Goal: Task Accomplishment & Management: Manage account settings

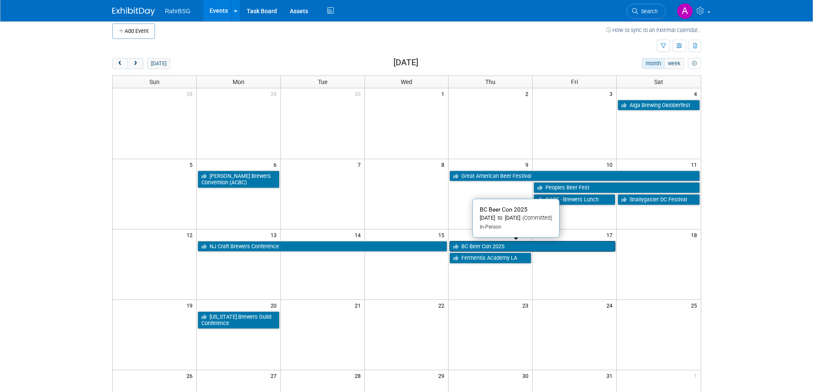
click at [485, 246] on link "BC Beer Con 2025" at bounding box center [532, 246] width 166 height 11
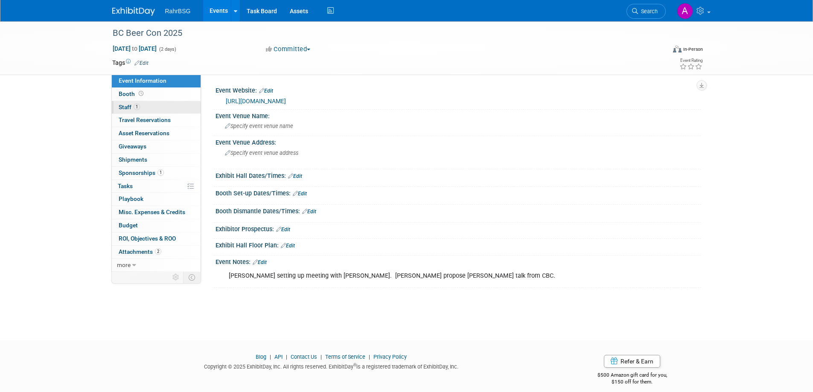
click at [127, 107] on span "Staff 1" at bounding box center [129, 107] width 21 height 7
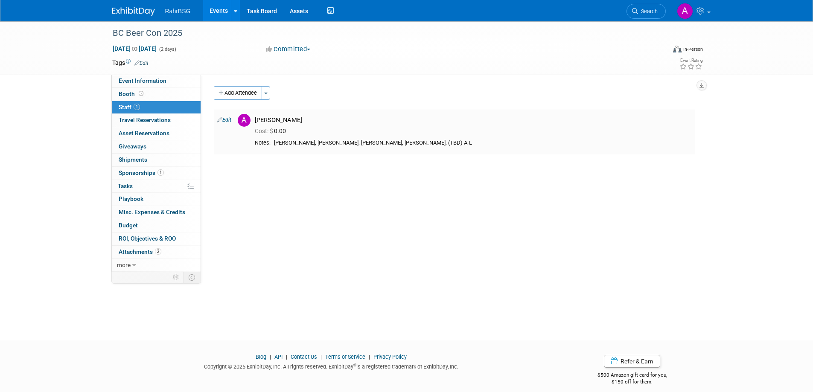
click at [295, 151] on td "Ashley Grotewold Cost: $ 0.00" at bounding box center [472, 132] width 443 height 46
click at [312, 140] on div "Ashton Lewis, Matt Letki, Spencer Zaharko, Matt Hamill, (TBD) A-L" at bounding box center [482, 143] width 417 height 7
click at [307, 146] on div "Ashton Lewis, Matt Letki, Spencer Zaharko, Matt Hamill, (TBD) A-L" at bounding box center [482, 143] width 417 height 7
drag, startPoint x: 275, startPoint y: 142, endPoint x: 309, endPoint y: 146, distance: 33.9
click at [309, 146] on div "Ashton Lewis, Matt Letki, Spencer Zaharko, Matt Hamill, (TBD) A-L" at bounding box center [482, 143] width 417 height 7
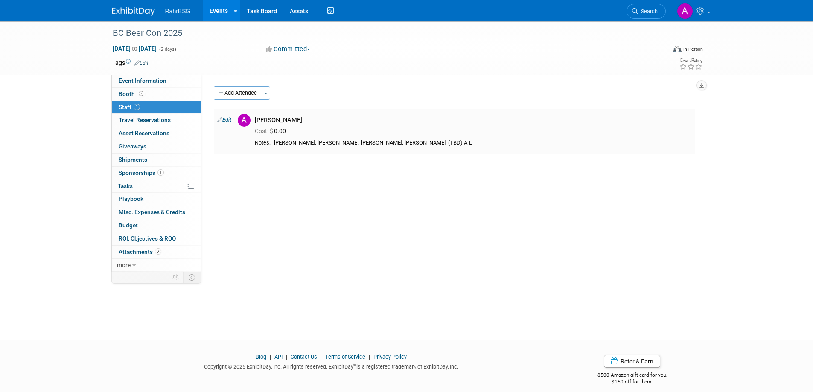
click at [221, 120] on icon at bounding box center [219, 119] width 5 height 9
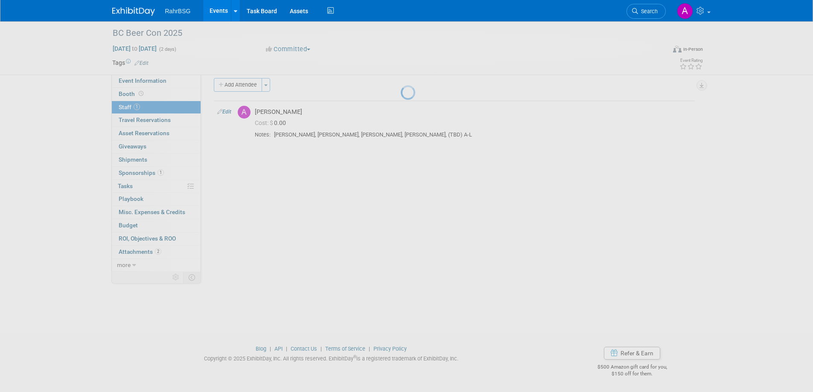
select select "8d7bfa72-48f6-4742-9252-1a421e7074c1"
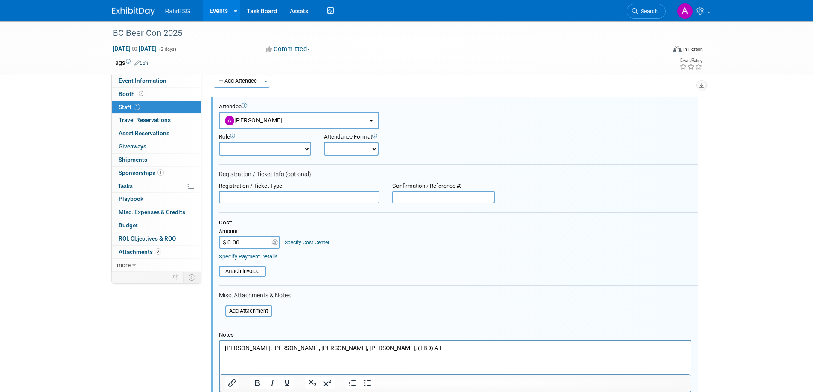
click at [129, 107] on span "Staff 1" at bounding box center [129, 107] width 21 height 7
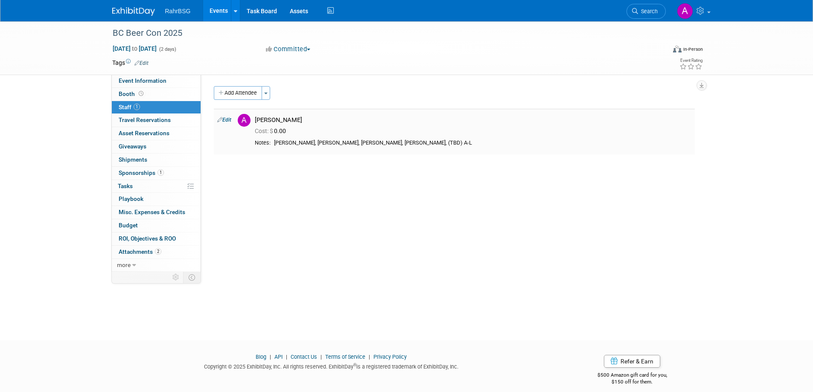
click at [228, 121] on link "Edit" at bounding box center [224, 120] width 14 height 6
select select "8d7bfa72-48f6-4742-9252-1a421e7074c1"
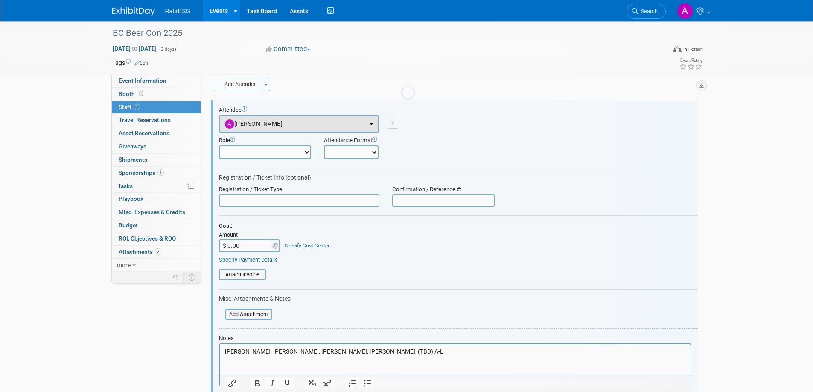
scroll to position [12, 0]
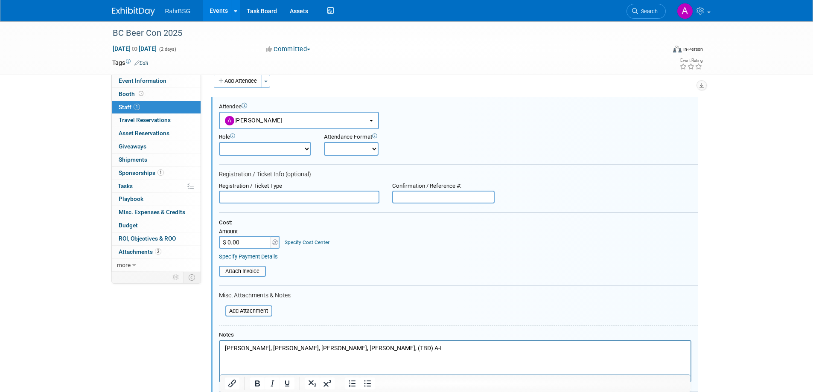
click at [268, 353] on html "Ashton Lewis, Matt Letki, Spencer Zaharko, Matt Hamill, (TBD) A-L" at bounding box center [454, 347] width 471 height 12
drag, startPoint x: 260, startPoint y: 345, endPoint x: 203, endPoint y: 344, distance: 57.2
click at [219, 344] on html "Ashton Lewis, Matt Letki, Spencer Zaharko, Matt Hamill, (TBD) A-L" at bounding box center [454, 347] width 471 height 12
drag, startPoint x: 445, startPoint y: 345, endPoint x: 393, endPoint y: 346, distance: 52.1
click at [381, 353] on html "Matt Hamill, Anna-Lisa Brewer, Matt Letki, Spencer Zaharko, Matt Hamill, (TBD) …" at bounding box center [454, 347] width 471 height 12
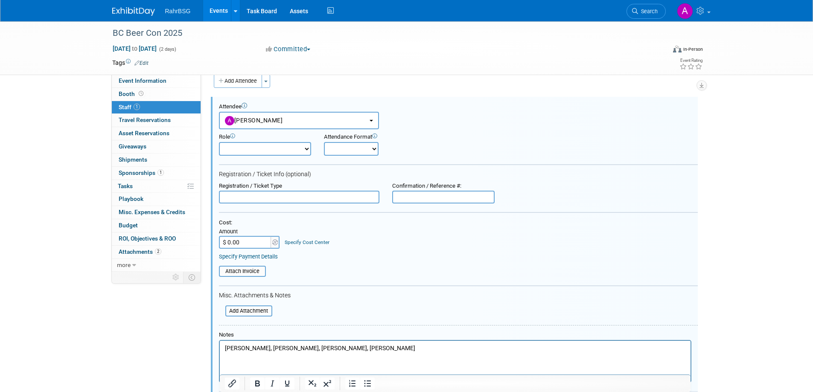
click at [472, 353] on html "Matt Hamill, Anna-Lisa Brewer, Matt Letki, Spencer Zaharko" at bounding box center [454, 347] width 471 height 12
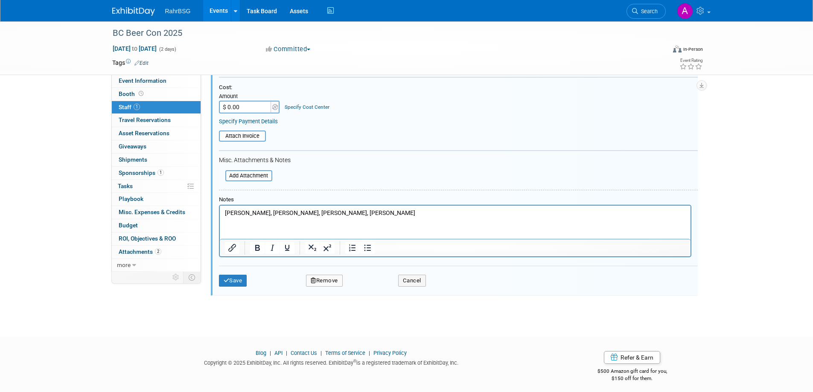
scroll to position [152, 0]
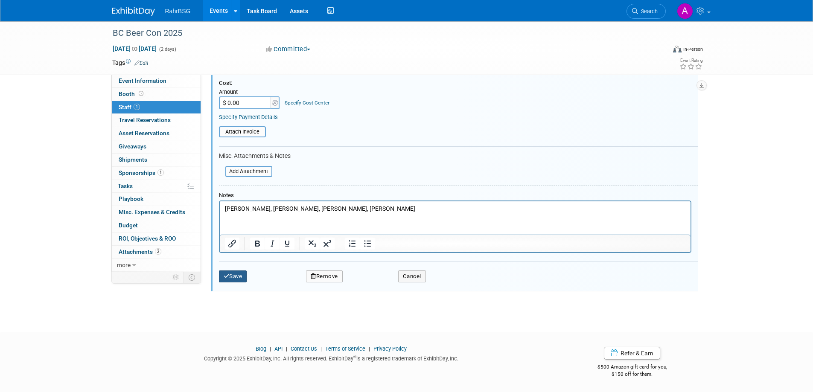
click at [237, 280] on button "Save" at bounding box center [233, 277] width 28 height 12
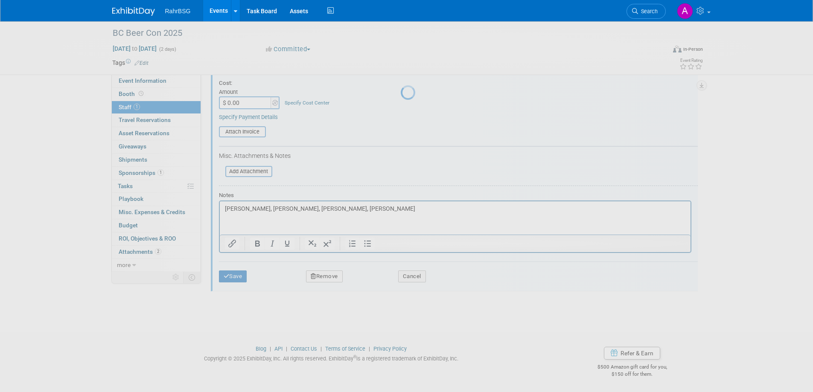
scroll to position [8, 0]
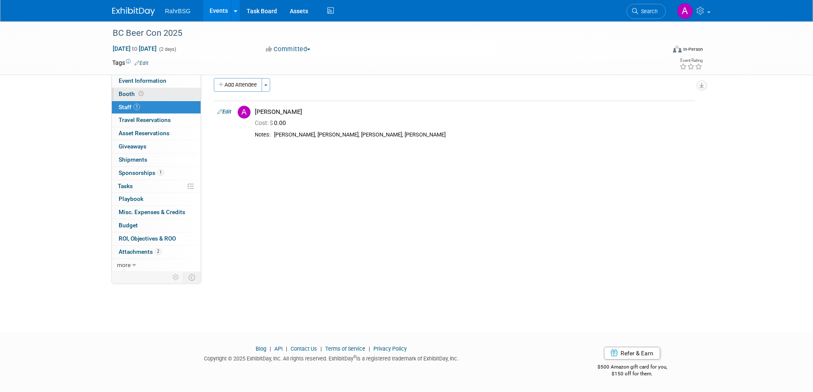
click at [125, 96] on span "Booth" at bounding box center [132, 93] width 26 height 7
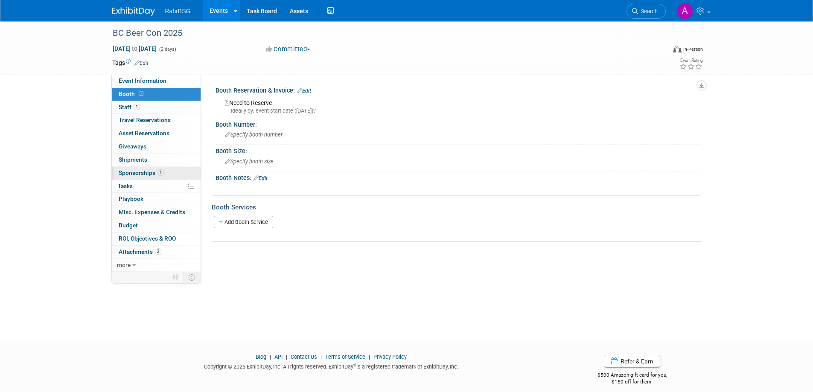
click at [141, 170] on span "Sponsorships 1" at bounding box center [141, 172] width 45 height 7
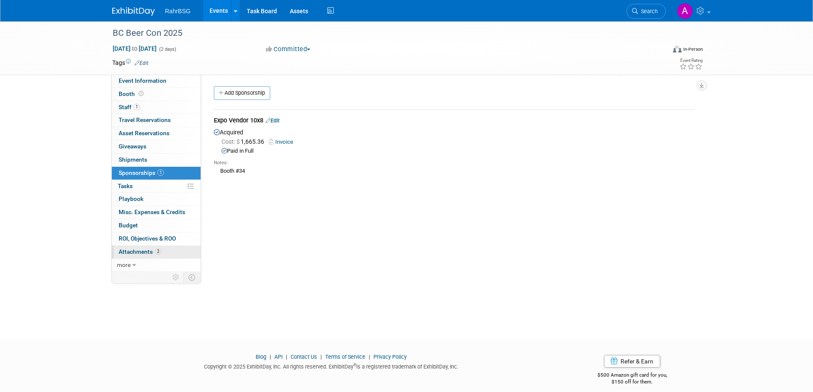
click at [132, 255] on link "2 Attachments 2" at bounding box center [156, 252] width 89 height 13
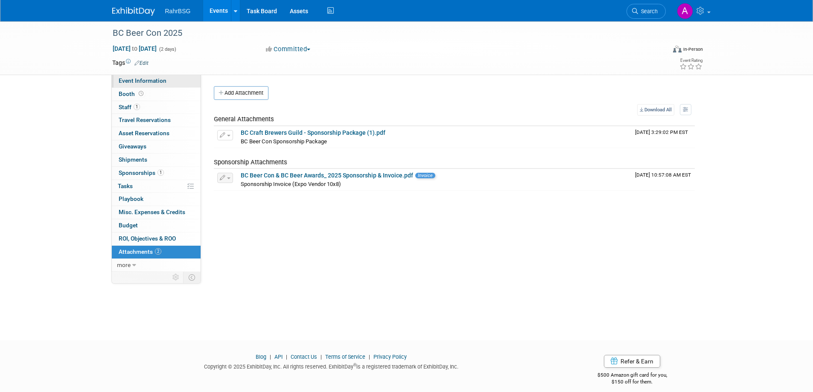
click at [152, 81] on span "Event Information" at bounding box center [143, 80] width 48 height 7
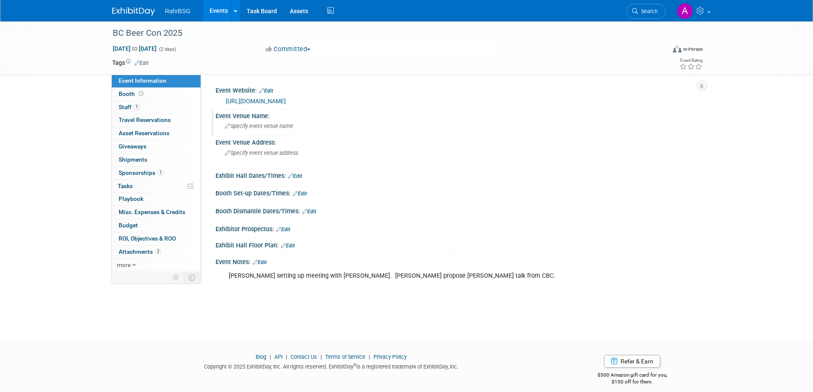
click at [254, 124] on span "Specify event venue name" at bounding box center [259, 126] width 68 height 6
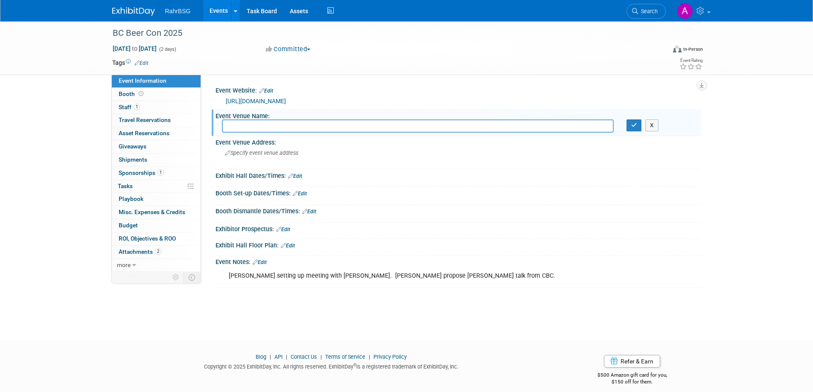
click at [230, 123] on input "text" at bounding box center [418, 126] width 392 height 13
type input "Anvil Centre"
click at [247, 158] on div "Specify event venue address" at bounding box center [316, 156] width 189 height 20
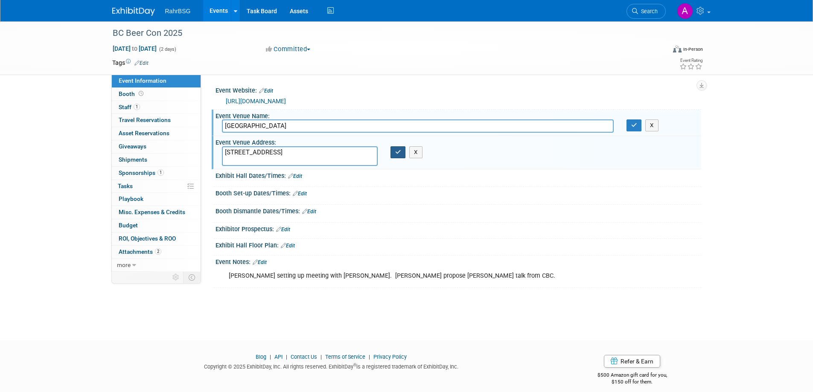
type textarea "777 Columbia St., New Westminster, BC"
click at [397, 153] on icon "button" at bounding box center [398, 152] width 6 height 6
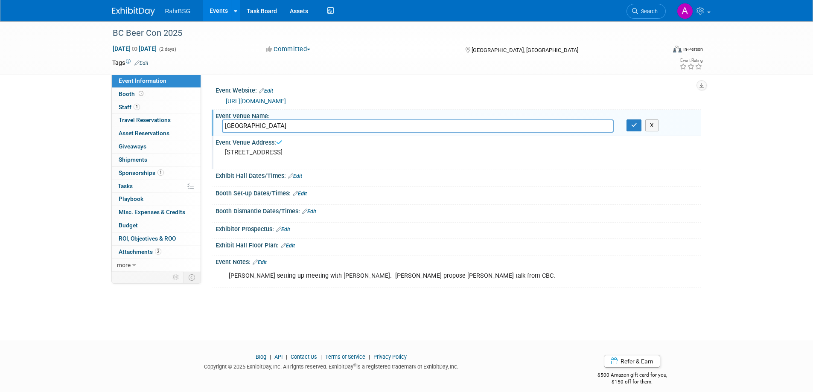
click at [294, 176] on link "Edit" at bounding box center [295, 176] width 14 height 6
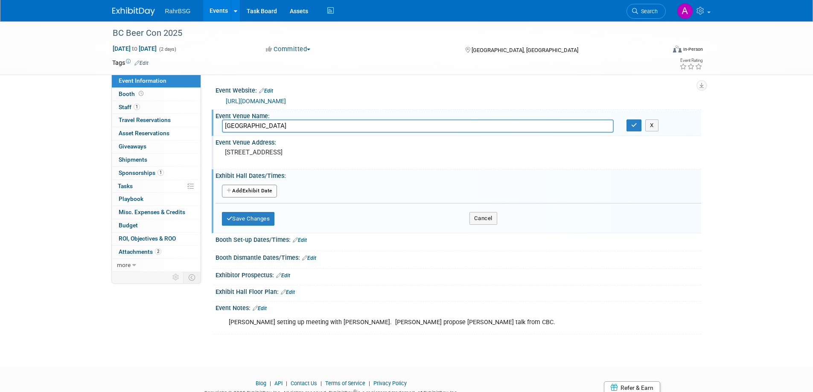
click at [264, 191] on button "Add Another Exhibit Date" at bounding box center [249, 191] width 55 height 13
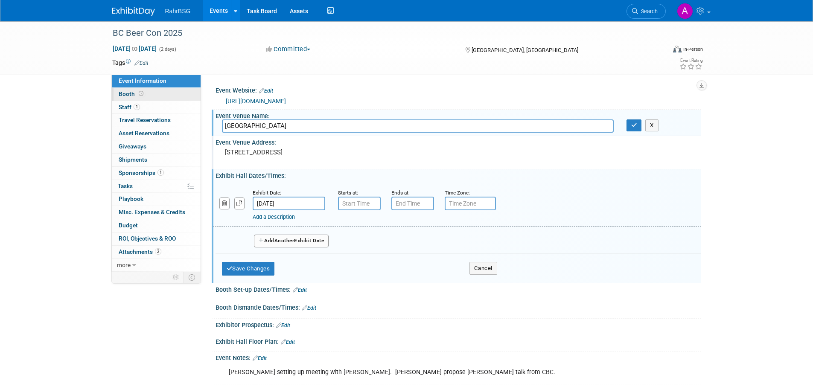
click at [125, 91] on span "Booth" at bounding box center [132, 93] width 26 height 7
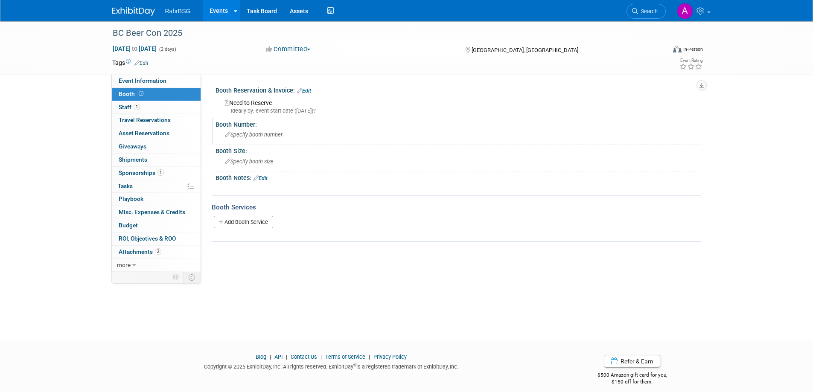
click at [251, 134] on span "Specify booth number" at bounding box center [254, 134] width 58 height 6
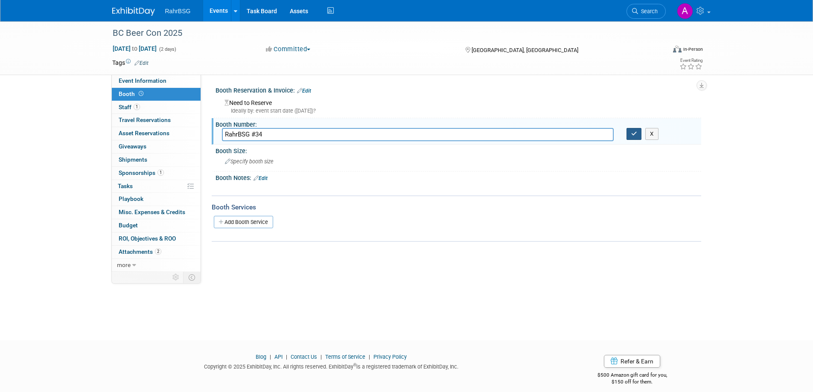
type input "RahrBSG #34"
click at [638, 130] on button "button" at bounding box center [634, 134] width 15 height 12
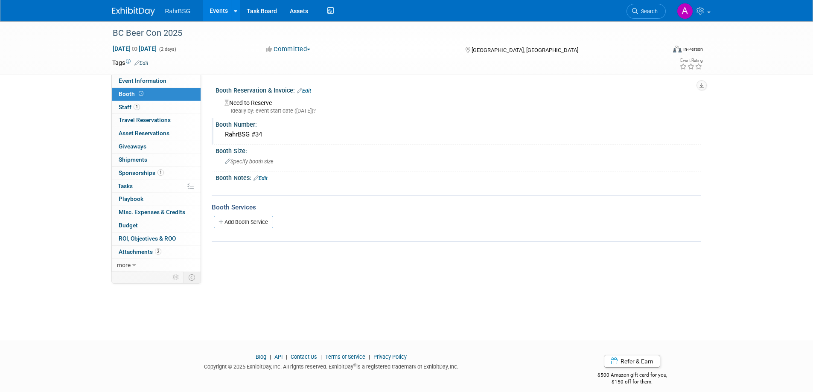
click at [124, 94] on span "Booth" at bounding box center [132, 93] width 26 height 7
click at [125, 107] on span "Staff 1" at bounding box center [129, 107] width 21 height 7
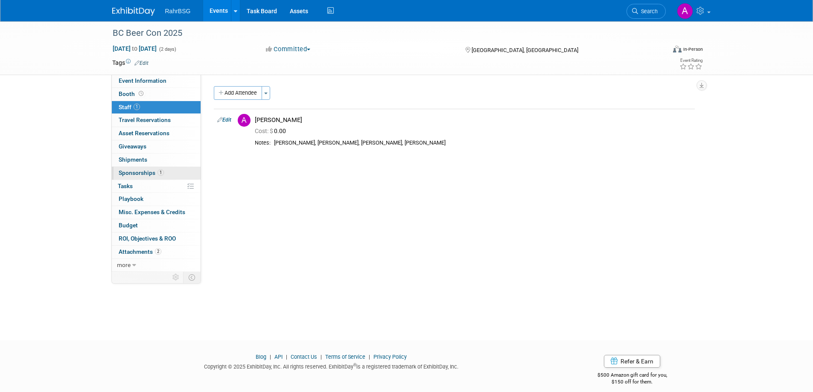
click at [143, 172] on span "Sponsorships 1" at bounding box center [141, 172] width 45 height 7
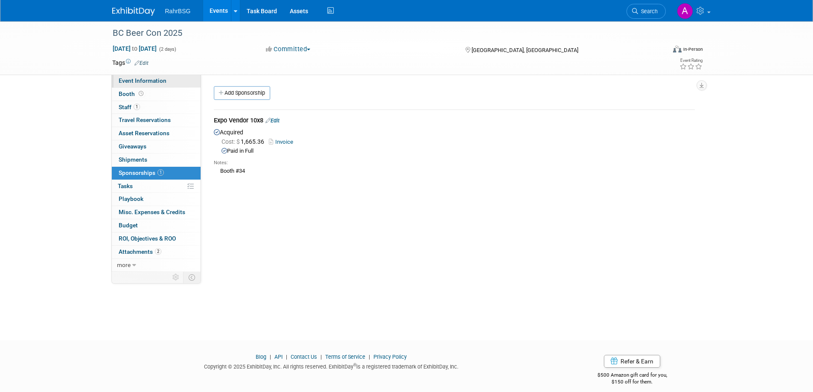
click at [131, 80] on span "Event Information" at bounding box center [143, 80] width 48 height 7
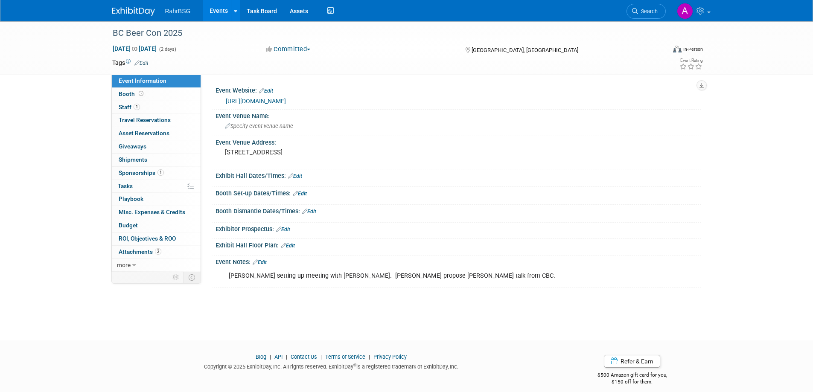
click at [261, 178] on div "Exhibit Hall Dates/Times: Edit" at bounding box center [459, 174] width 486 height 11
click at [308, 212] on link "Edit" at bounding box center [309, 212] width 14 height 6
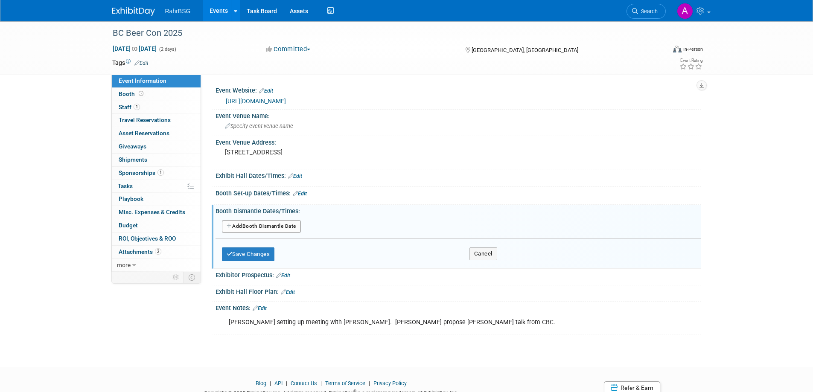
click at [305, 192] on link "Edit" at bounding box center [300, 194] width 14 height 6
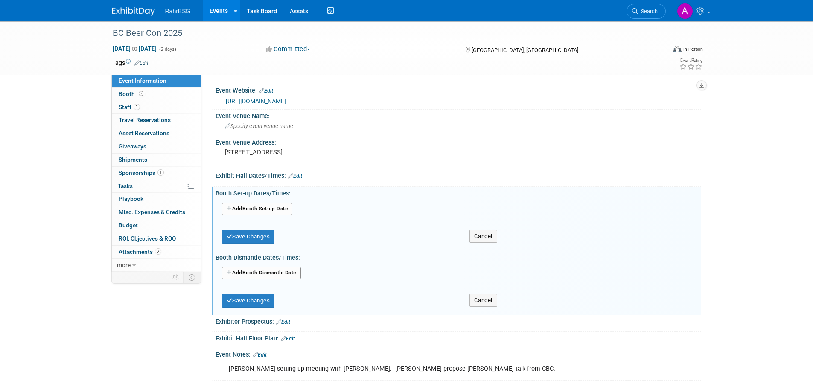
click at [272, 208] on button "Add Another Booth Set-up Date" at bounding box center [257, 209] width 71 height 13
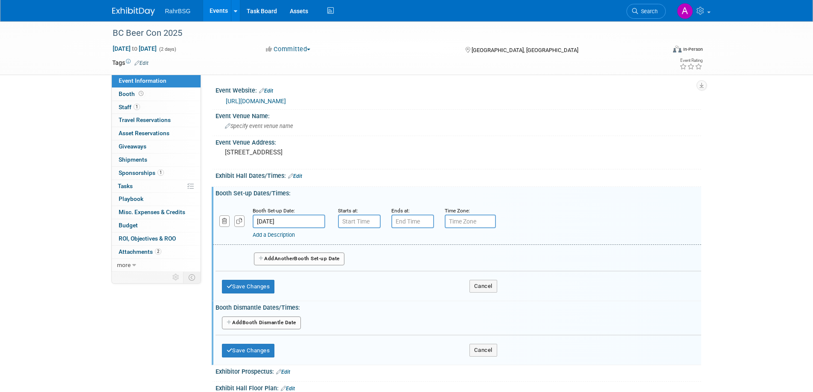
click at [306, 224] on input "Oct 16, 2025" at bounding box center [289, 222] width 73 height 14
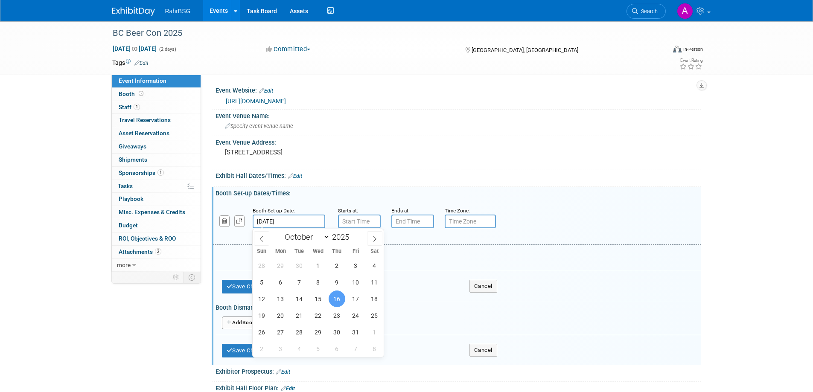
click at [297, 220] on input "Oct 16, 2025" at bounding box center [289, 222] width 73 height 14
click at [310, 199] on div "Booth Set-up Date: Oct 16, 2025 Starts at: Ends at: Time Zone: Apply to all Add…" at bounding box center [458, 235] width 473 height 72
click at [275, 224] on input "Oct 16, 2025" at bounding box center [289, 222] width 73 height 14
click at [317, 299] on span "15" at bounding box center [318, 299] width 17 height 17
type input "Oct 15, 2025"
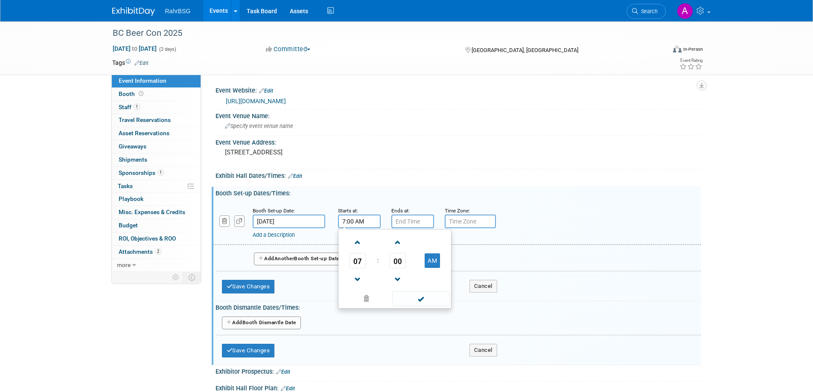
click at [359, 217] on input "7:00 AM" at bounding box center [359, 222] width 43 height 14
click at [344, 219] on input "7:00 AM" at bounding box center [359, 222] width 43 height 14
type input "5:00 AM"
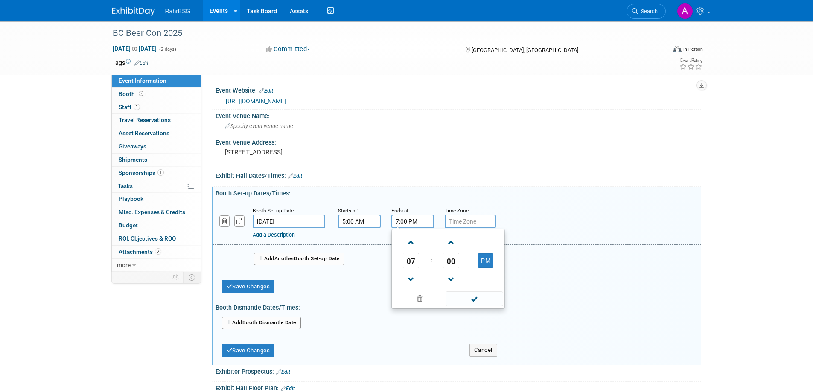
click at [409, 222] on input "7:00 PM" at bounding box center [412, 222] width 43 height 14
click at [397, 219] on input "7:00 PM" at bounding box center [412, 222] width 43 height 14
type input "8:00 PM"
click at [488, 223] on input "text" at bounding box center [470, 222] width 51 height 14
click at [486, 223] on input "text" at bounding box center [470, 222] width 51 height 14
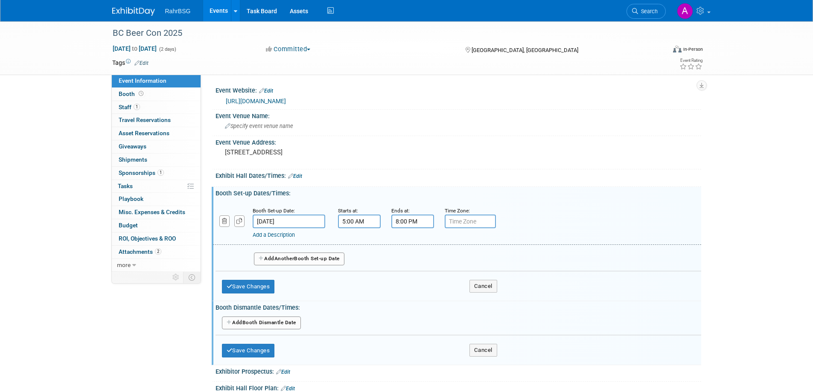
click at [487, 222] on input "text" at bounding box center [470, 222] width 51 height 14
type input "Pacific"
click at [304, 261] on button "Add Another Booth Set-up Date" at bounding box center [299, 259] width 90 height 13
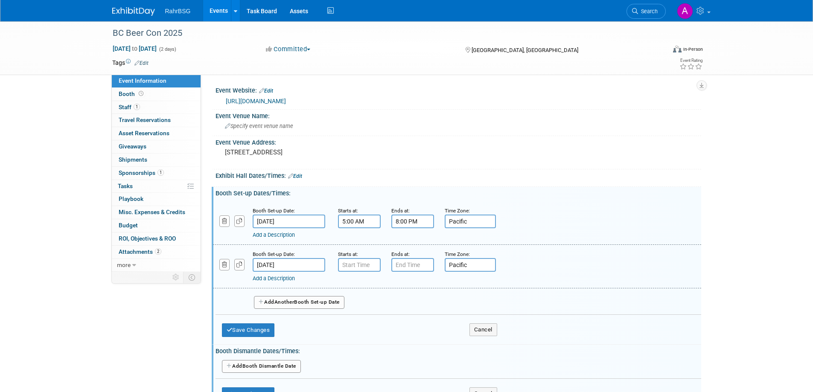
click at [292, 262] on input "Oct 16, 2025" at bounding box center [289, 265] width 73 height 14
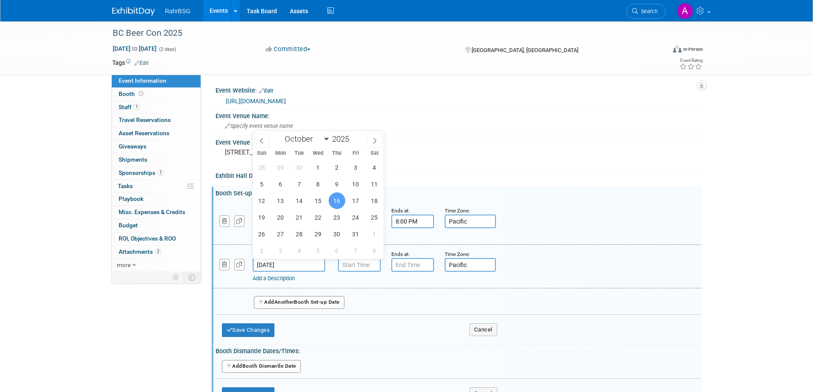
type input "7:00 AM"
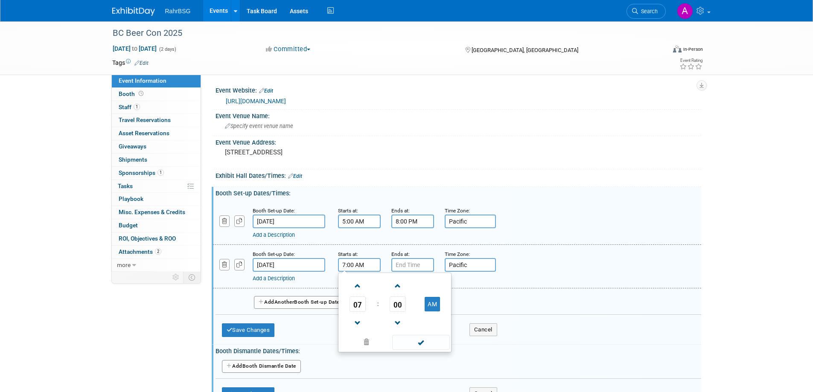
click at [349, 266] on input "7:00 AM" at bounding box center [359, 265] width 43 height 14
click at [350, 266] on input "7:00 AM" at bounding box center [359, 265] width 43 height 14
click at [402, 266] on input "7:00 PM" at bounding box center [412, 265] width 43 height 14
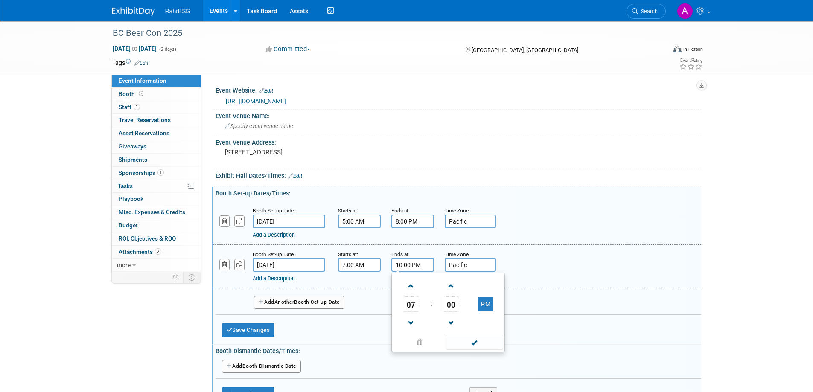
click at [425, 266] on input "10:00 PM" at bounding box center [412, 265] width 43 height 14
type input "10:00 AM"
click at [480, 264] on input "Pacific" at bounding box center [470, 265] width 51 height 14
click at [553, 270] on div "Add a Description Description:" at bounding box center [457, 266] width 501 height 33
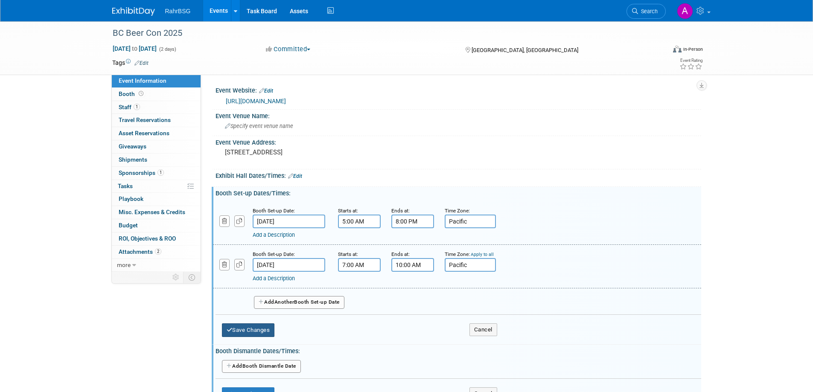
click at [246, 333] on button "Save Changes" at bounding box center [248, 331] width 53 height 14
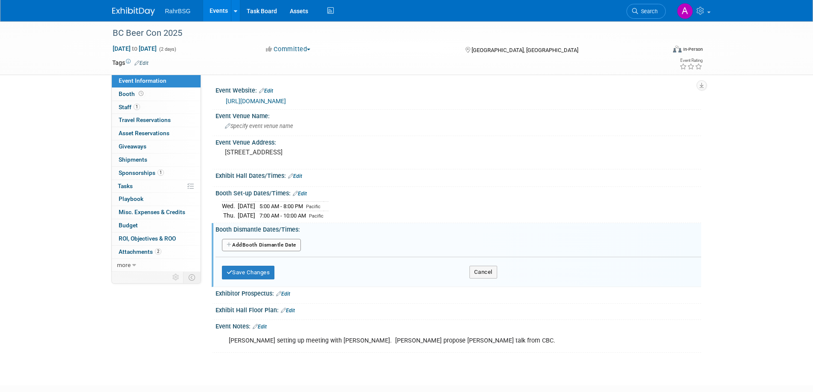
click at [278, 245] on button "Add Another Booth Dismantle Date" at bounding box center [261, 245] width 79 height 13
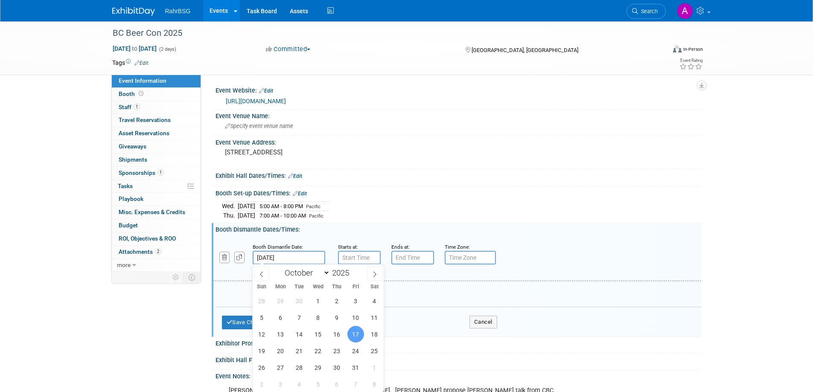
click at [315, 259] on input "Oct 17, 2025" at bounding box center [289, 258] width 73 height 14
click at [353, 330] on span "17" at bounding box center [355, 334] width 17 height 17
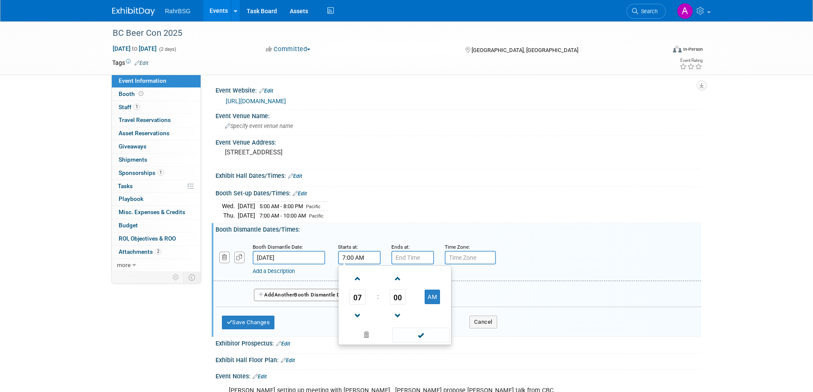
click at [362, 260] on input "7:00 AM" at bounding box center [359, 258] width 43 height 14
click at [344, 254] on input "7:00 AM" at bounding box center [359, 258] width 43 height 14
click at [363, 258] on input "1:00 AM" at bounding box center [359, 258] width 43 height 14
type input "1:00 PM"
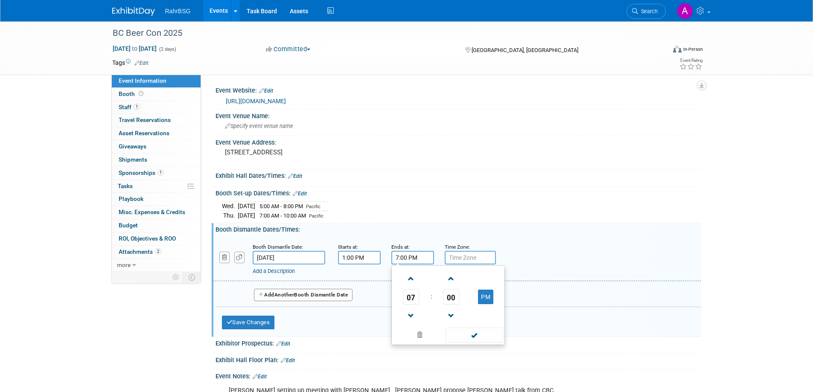
click at [403, 257] on input "7:00 PM" at bounding box center [412, 258] width 43 height 14
click at [418, 256] on input "7:02:300 PM" at bounding box center [412, 258] width 43 height 14
click at [405, 256] on input "7:02:300 PM" at bounding box center [412, 258] width 43 height 14
click at [409, 254] on input "2:300 PM" at bounding box center [412, 258] width 43 height 14
type input "2:30 PM"
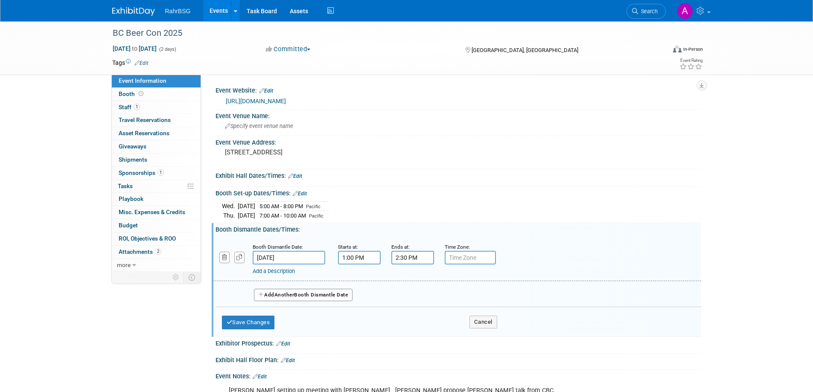
click at [463, 253] on input "text" at bounding box center [470, 258] width 51 height 14
type input "Pacific"
click at [256, 319] on button "Save Changes" at bounding box center [248, 323] width 53 height 14
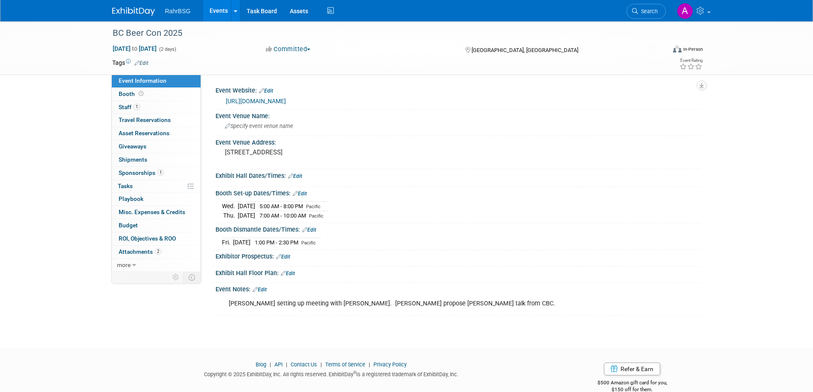
click at [290, 274] on link "Edit" at bounding box center [288, 274] width 14 height 6
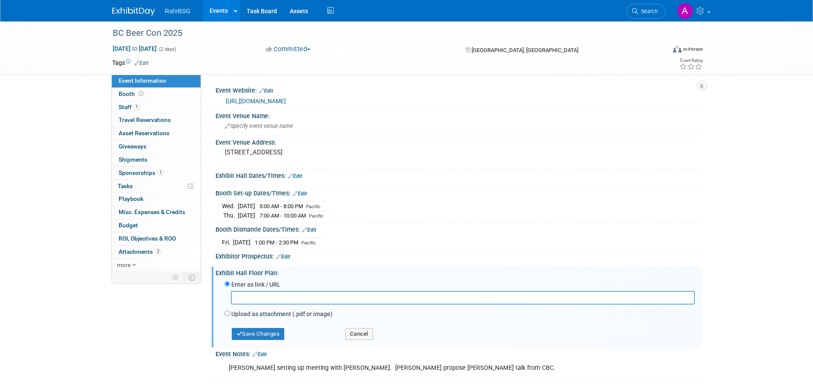
click at [254, 302] on input "text" at bounding box center [463, 297] width 464 height 13
type input "https://harlowagency.swoogo.com/25sponsorship/kit"
click at [276, 335] on button "Save Changes" at bounding box center [258, 334] width 53 height 12
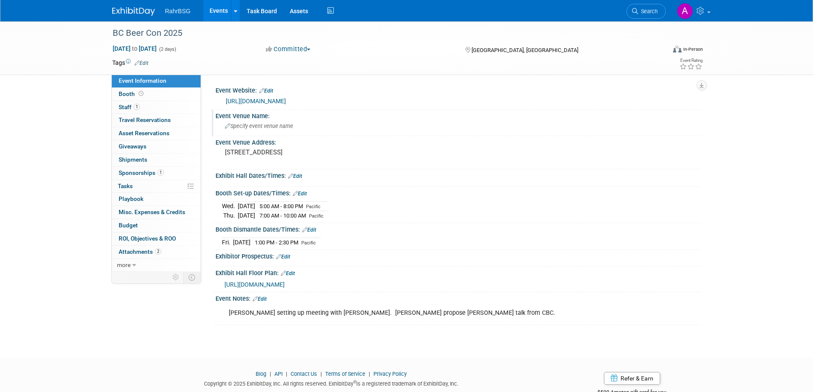
click at [258, 126] on span "Specify event venue name" at bounding box center [259, 126] width 68 height 6
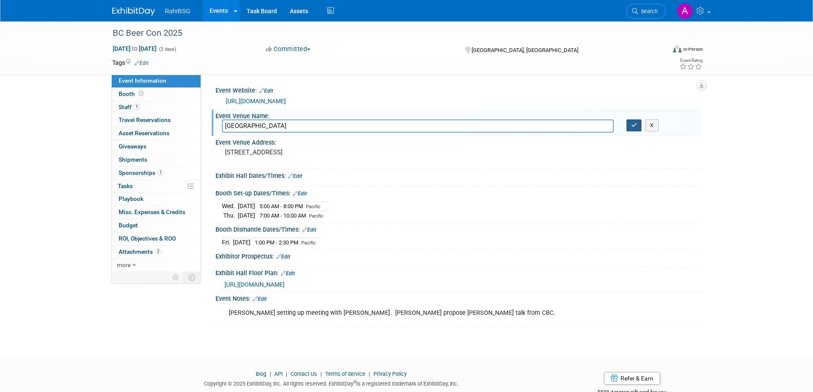
type input "Anvil Centre"
click at [635, 128] on icon "button" at bounding box center [634, 125] width 6 height 6
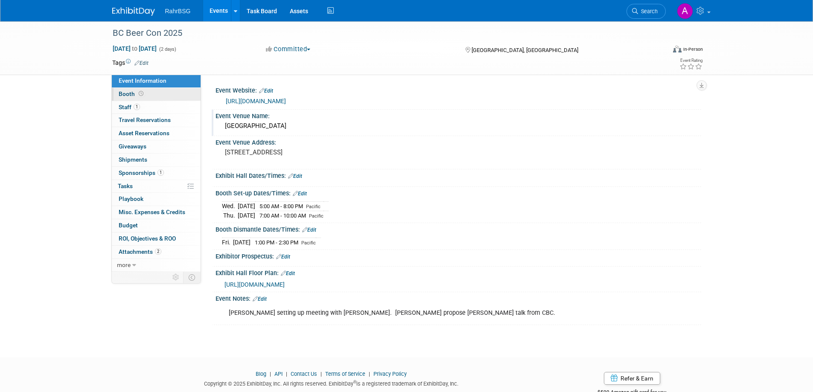
click at [125, 94] on span "Booth" at bounding box center [132, 93] width 26 height 7
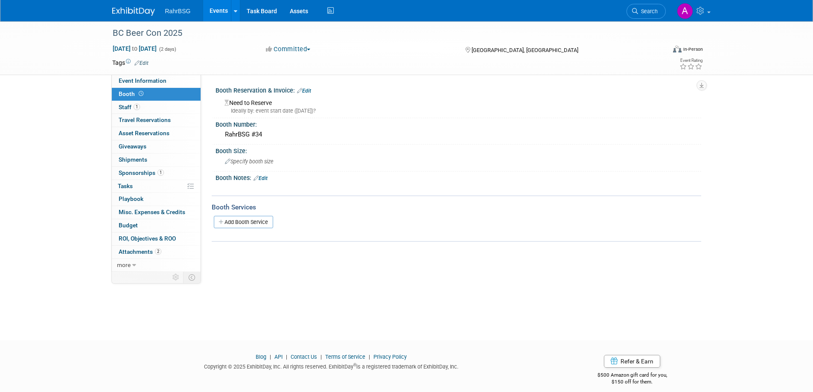
click at [127, 93] on span "Booth" at bounding box center [132, 93] width 26 height 7
click at [122, 107] on span "Staff 1" at bounding box center [129, 107] width 21 height 7
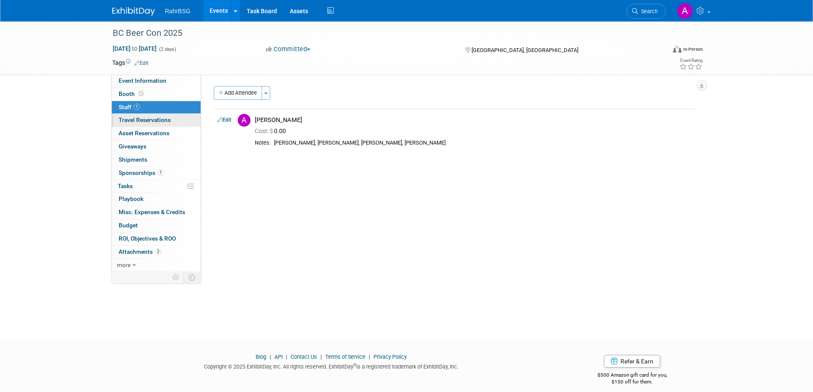
click at [122, 122] on span "Travel Reservations 0" at bounding box center [145, 120] width 52 height 7
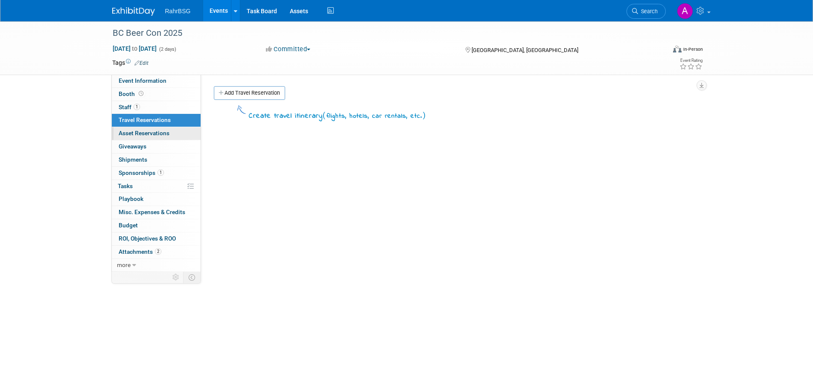
click at [122, 130] on span "Asset Reservations 0" at bounding box center [144, 133] width 51 height 7
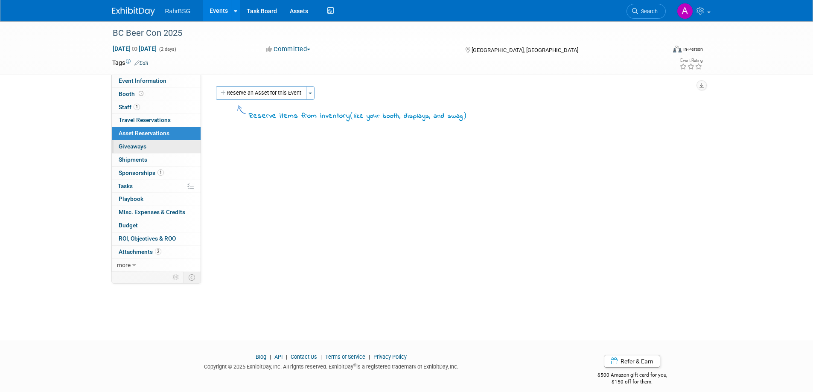
click at [122, 143] on link "0 Giveaways 0" at bounding box center [156, 146] width 89 height 13
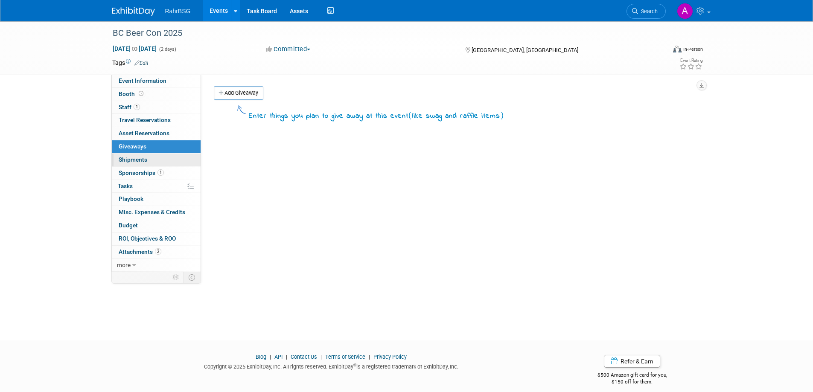
click at [130, 160] on span "Shipments 0" at bounding box center [133, 159] width 29 height 7
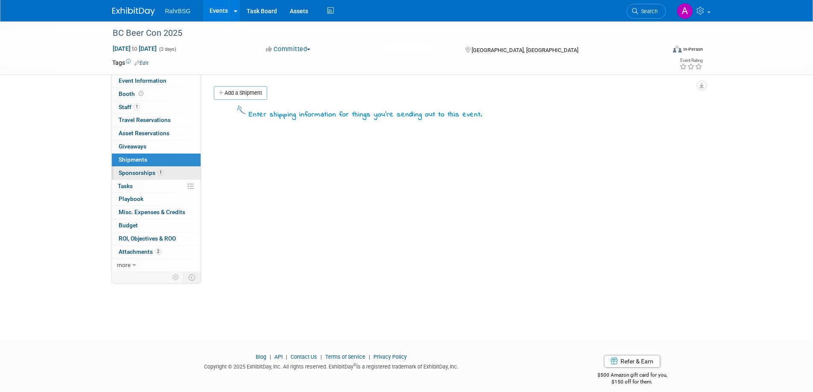
click at [131, 171] on span "Sponsorships 1" at bounding box center [141, 172] width 45 height 7
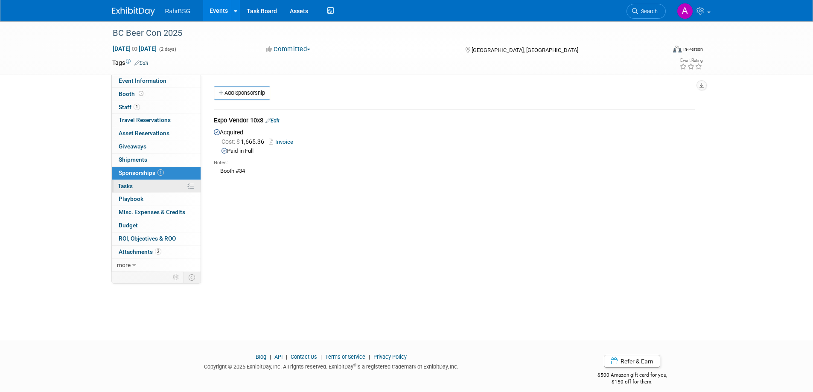
click at [129, 183] on span "Tasks 0%" at bounding box center [125, 186] width 15 height 7
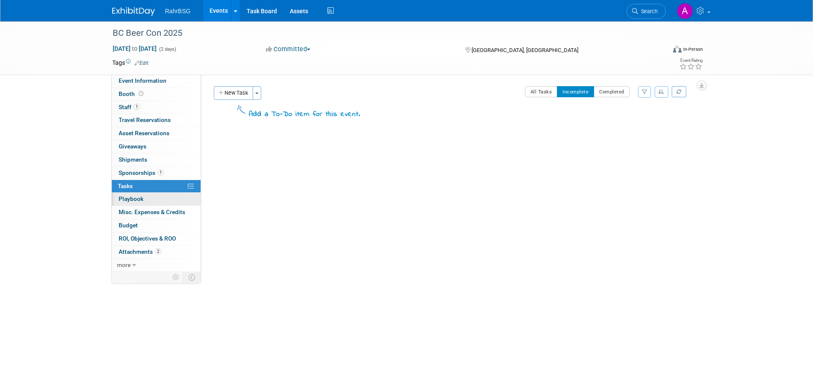
click at [130, 200] on span "Playbook 0" at bounding box center [131, 198] width 25 height 7
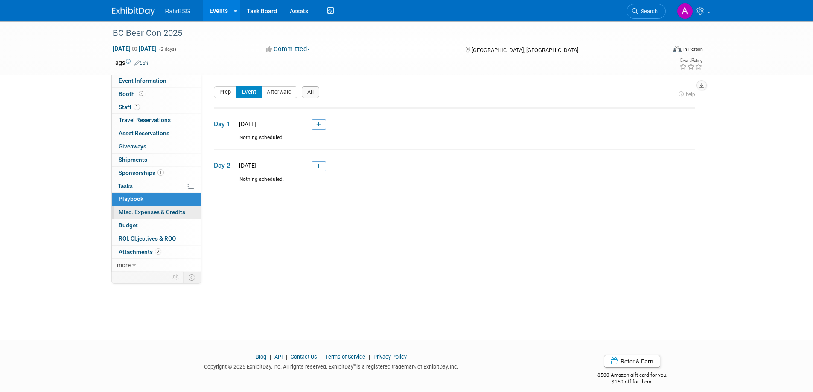
click at [131, 214] on span "Misc. Expenses & Credits 0" at bounding box center [152, 212] width 67 height 7
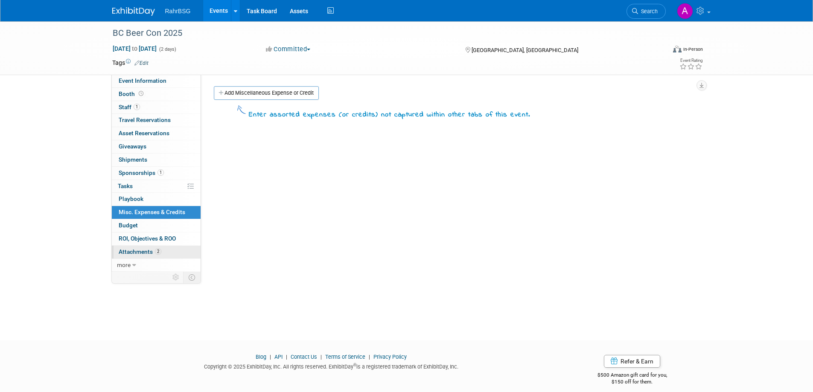
click at [129, 252] on span "Attachments 2" at bounding box center [140, 251] width 43 height 7
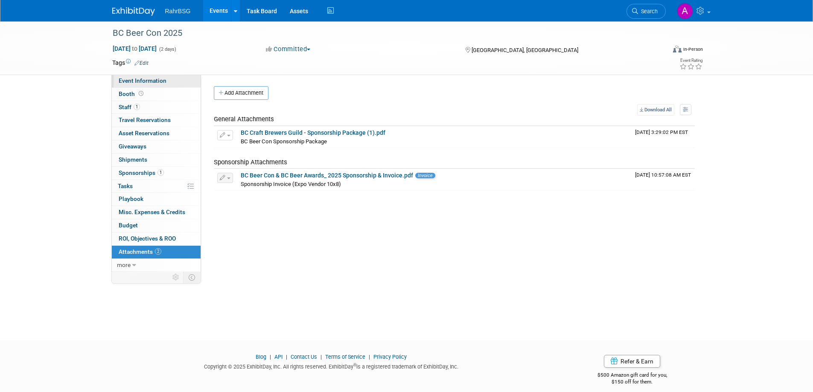
click at [134, 85] on link "Event Information" at bounding box center [156, 81] width 89 height 13
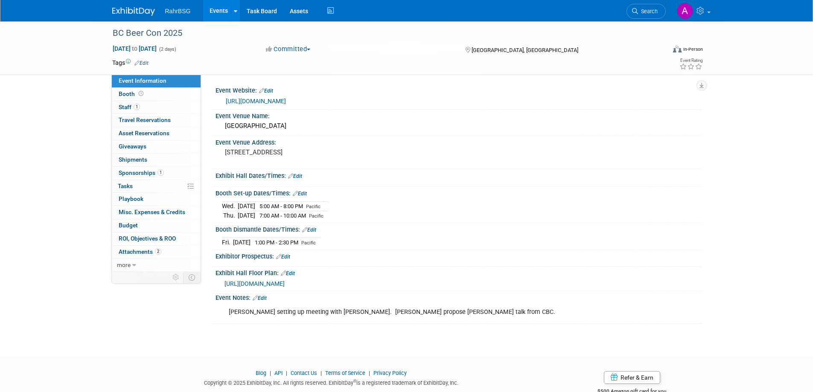
click at [453, 314] on div "Matt Letki setting up meeting with Ken Beattie. Will propose Ashton talk from C…" at bounding box center [415, 312] width 385 height 17
click at [456, 307] on div "Matt Letki setting up meeting with Ken Beattie. Will propose Ashton talk from C…" at bounding box center [415, 312] width 385 height 17
drag, startPoint x: 455, startPoint y: 309, endPoint x: 291, endPoint y: 307, distance: 163.5
click at [292, 308] on div "Matt Letki setting up meeting with Ken Beattie. Will propose Ashton talk from C…" at bounding box center [415, 312] width 385 height 17
click at [265, 295] on link "Edit" at bounding box center [260, 298] width 14 height 6
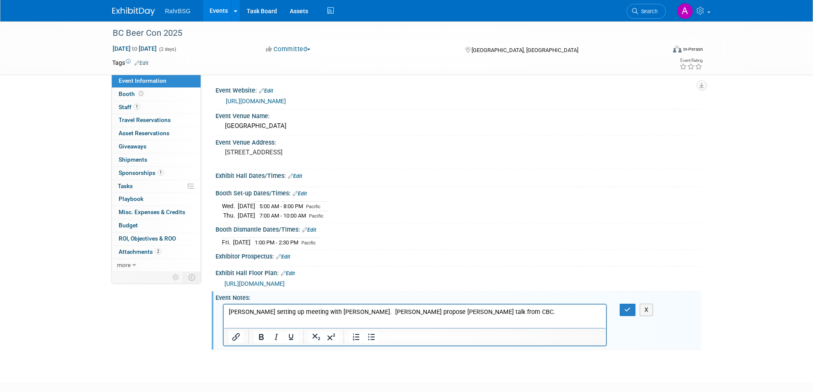
click at [411, 310] on p "Matt Letki setting up meeting with Ken Beattie. Will propose Ashton talk from C…" at bounding box center [414, 312] width 373 height 9
click at [508, 310] on p "Matt Letki setting up meeting with Ken Beattie. Will propose Ashton's NABLAB ta…" at bounding box center [414, 316] width 373 height 17
drag, startPoint x: 357, startPoint y: 309, endPoint x: 216, endPoint y: 299, distance: 140.8
click at [223, 304] on html "Matt Letki setting up meeting with Ken Beattie. Will propose Ashton's NABLAB ta…" at bounding box center [414, 314] width 383 height 20
drag, startPoint x: 266, startPoint y: 311, endPoint x: 221, endPoint y: 315, distance: 45.0
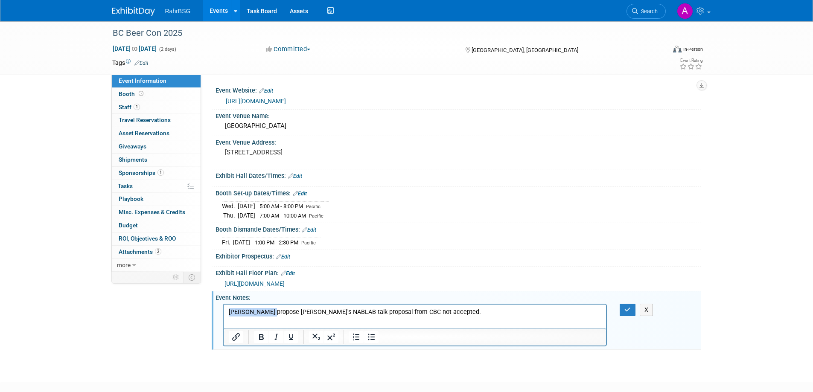
click at [223, 315] on html "Will propose Ashton's NABLAB talk proposal from CBC not accepted." at bounding box center [414, 310] width 383 height 12
click at [400, 316] on html "Ashton's NABLAB talk proposal from CBC not accepted." at bounding box center [414, 310] width 383 height 12
click at [444, 311] on p "Ashton's NABLAB talk proposal from CBC not accepted. E-mails came from" at bounding box center [414, 312] width 373 height 9
click at [434, 309] on p "Ashton's NABLAB talk proposal from CBC not accepted. E-mails came from registra…" at bounding box center [414, 312] width 373 height 9
click at [518, 314] on p "Ashton's NABLAB talk proposal from CBC not accepted. E-mails came from 'registr…" at bounding box center [414, 312] width 373 height 9
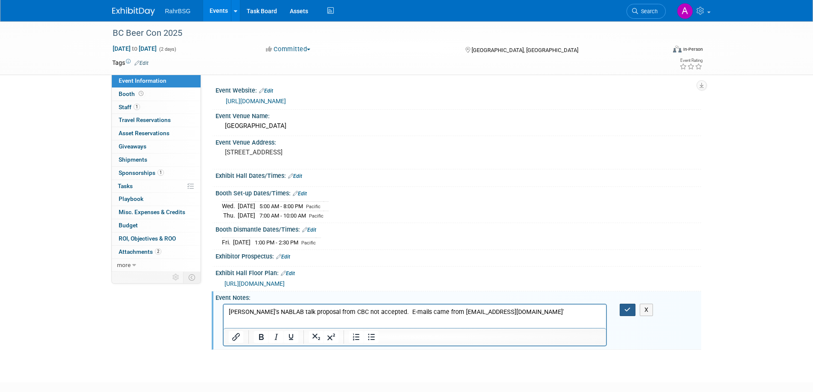
click at [629, 311] on icon "button" at bounding box center [627, 310] width 6 height 6
